Goal: Task Accomplishment & Management: Use online tool/utility

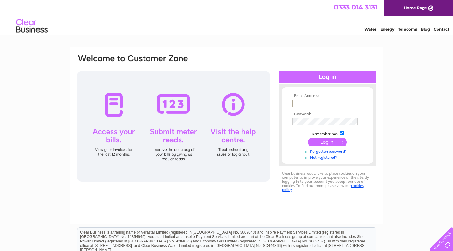
type input "l.mathewson@btopenworld.com"
click at [327, 144] on input "submit" at bounding box center [327, 142] width 39 height 9
click at [322, 145] on input "submit" at bounding box center [327, 142] width 39 height 9
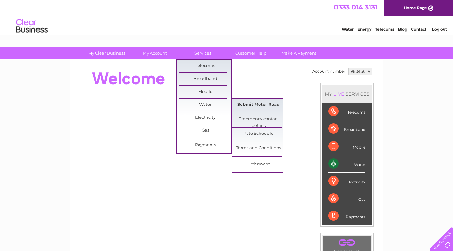
click at [246, 105] on link "Submit Meter Read" at bounding box center [259, 105] width 52 height 13
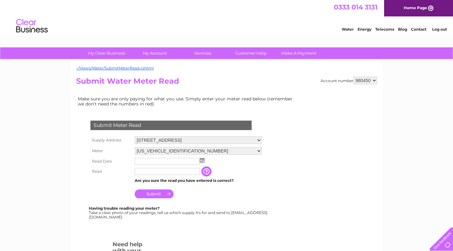
click at [202, 161] on img at bounding box center [202, 160] width 5 height 5
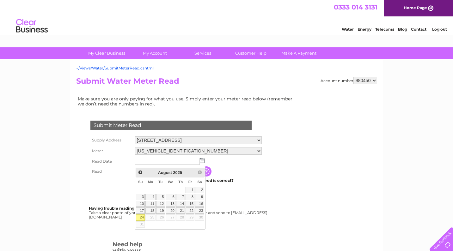
click at [143, 216] on link "24" at bounding box center [140, 218] width 9 height 6
type input "2025/08/24"
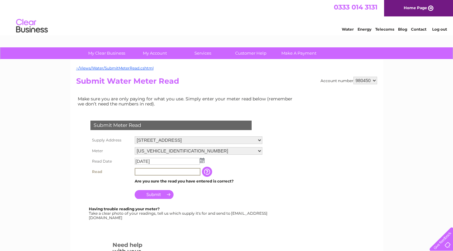
click at [144, 176] on input "text" at bounding box center [168, 172] width 66 height 8
type input "3861"
click at [155, 199] on input "Submit" at bounding box center [154, 194] width 39 height 9
